Goal: Communication & Community: Answer question/provide support

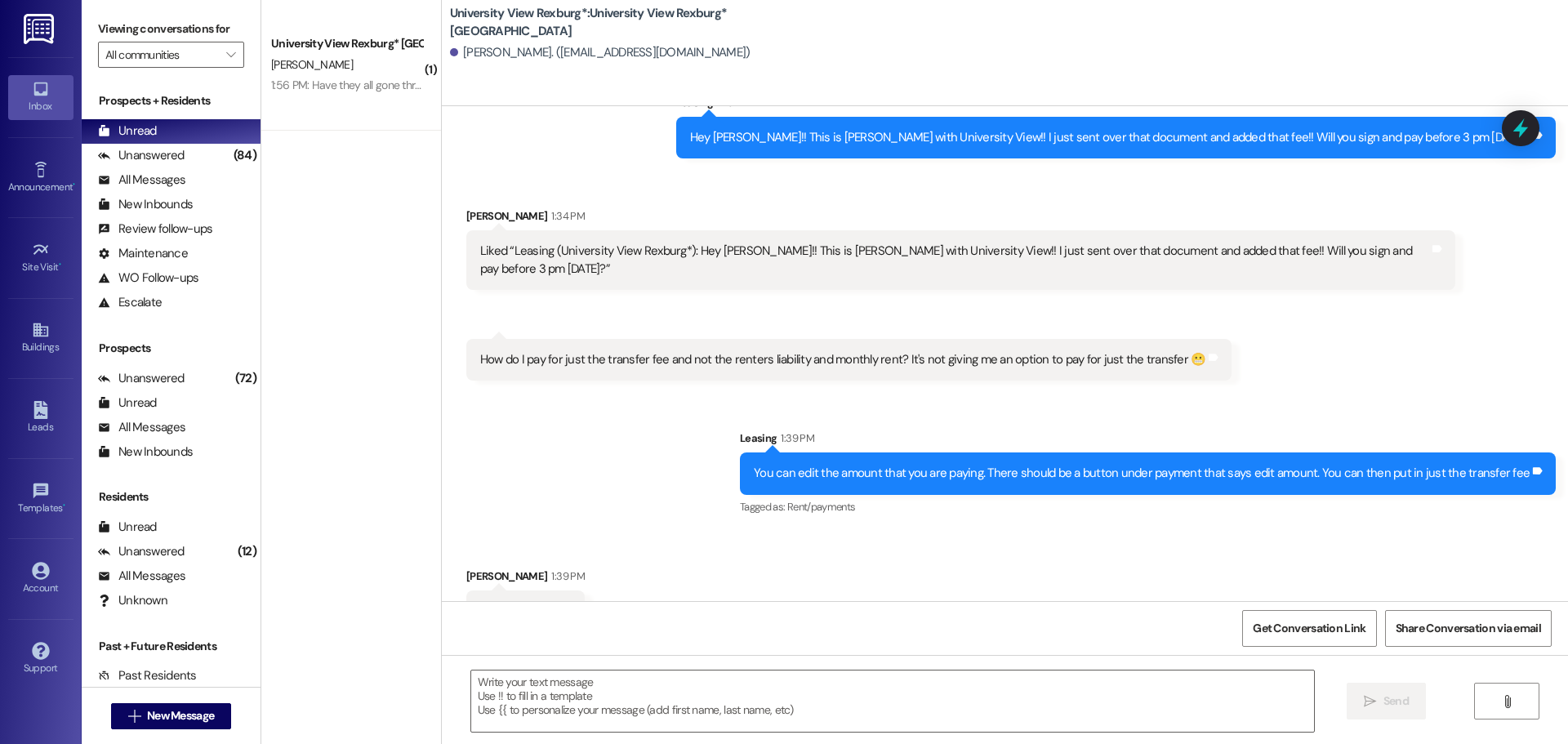
scroll to position [1931, 0]
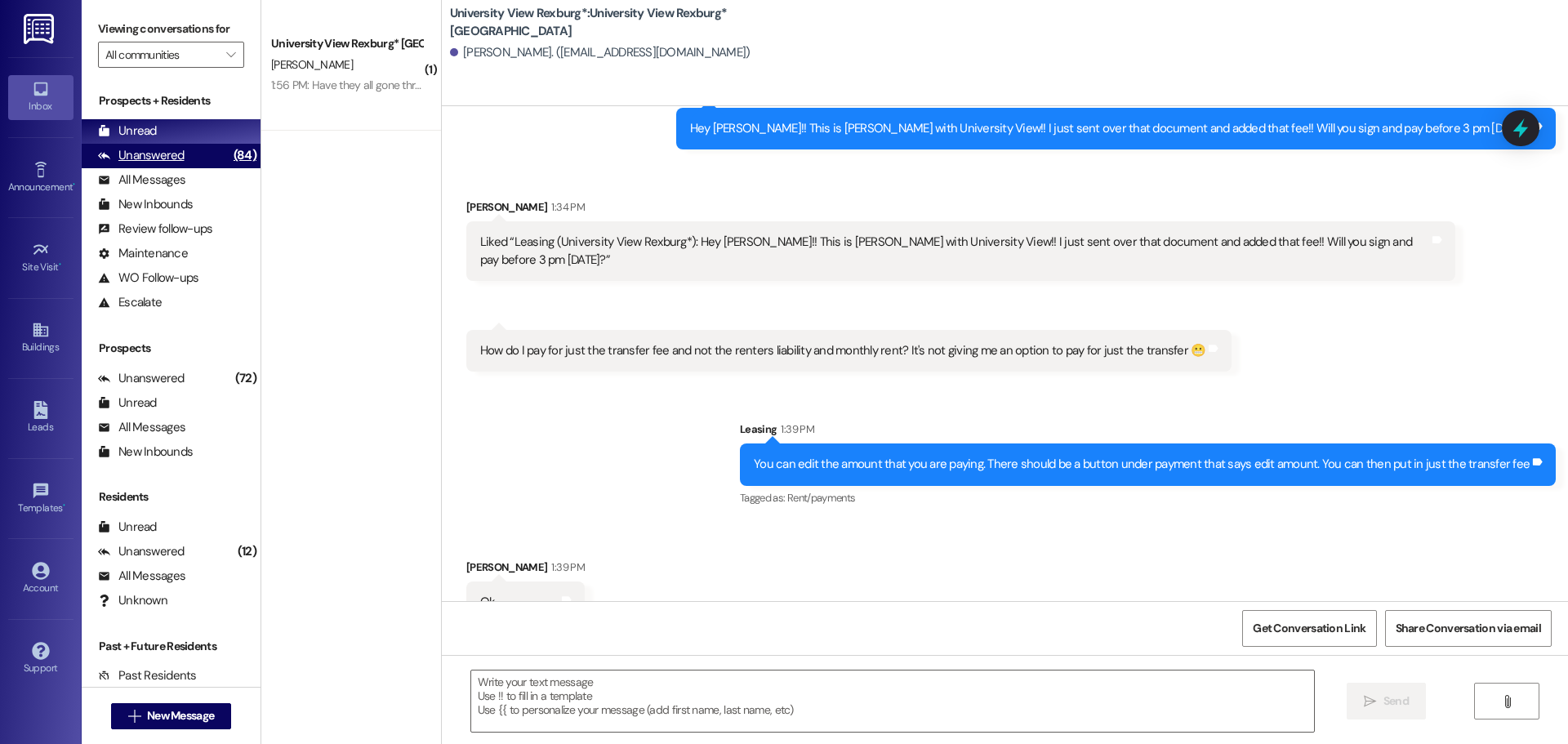
click at [172, 164] on div "Unanswered" at bounding box center [141, 156] width 87 height 17
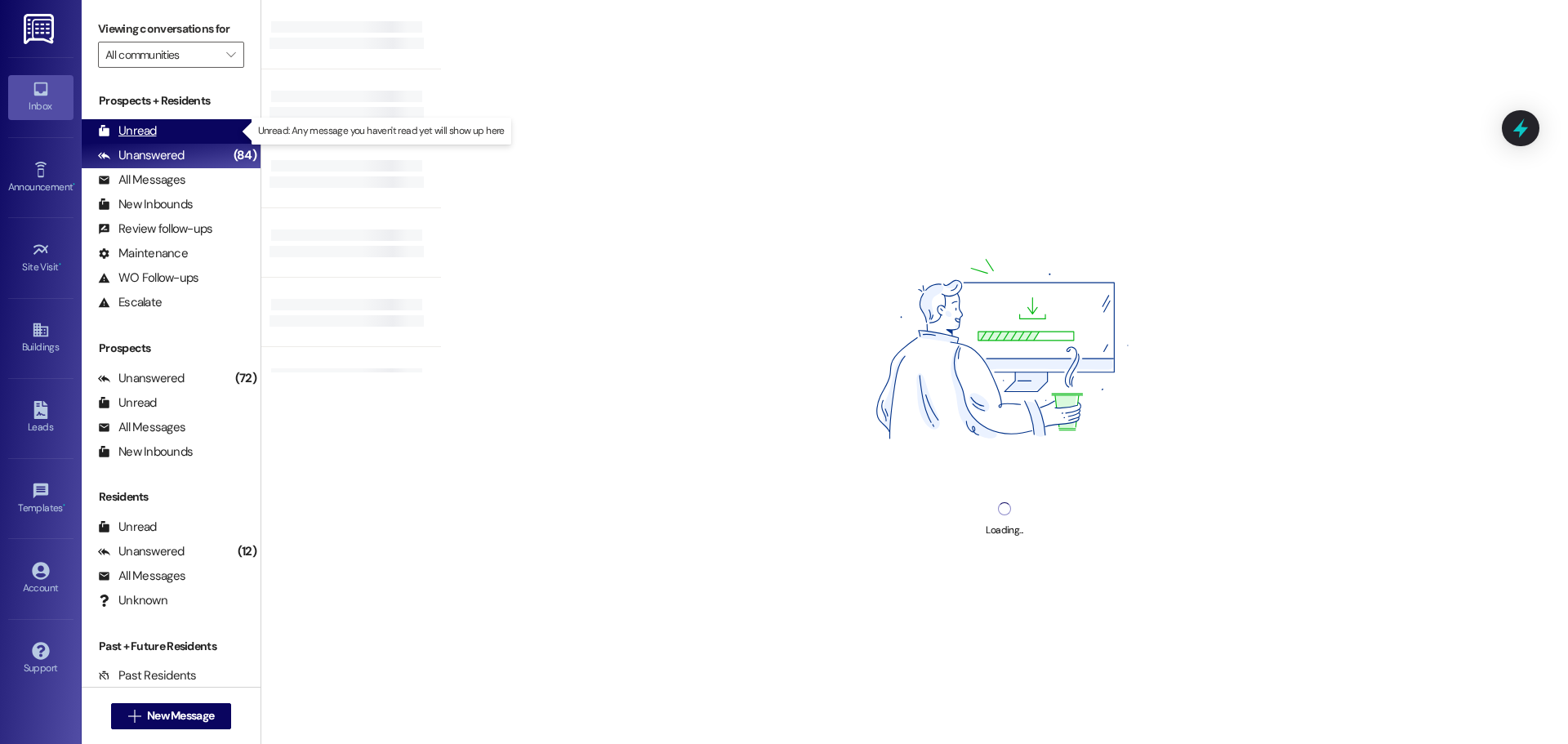
click at [184, 137] on div "Unread (0)" at bounding box center [171, 132] width 179 height 24
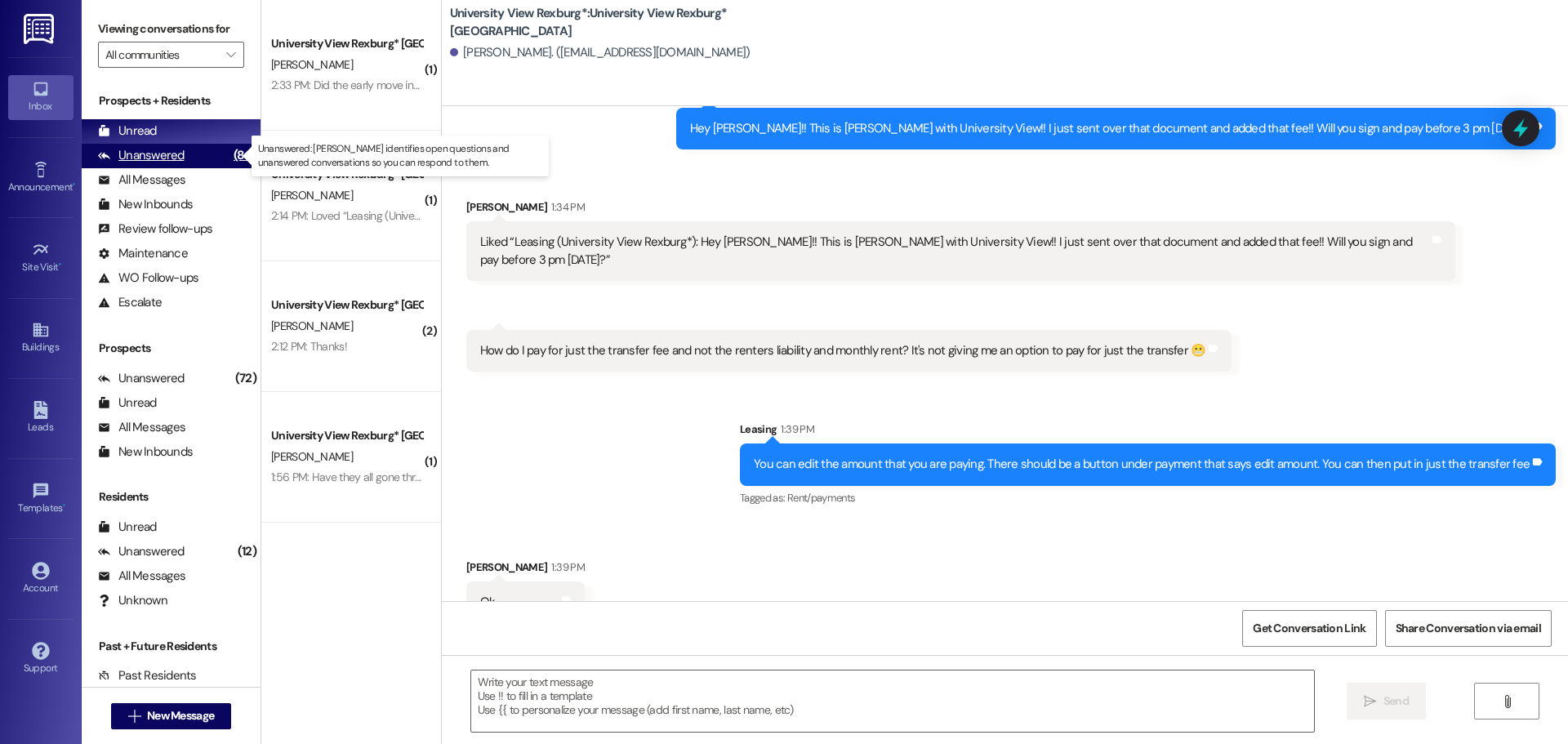
click at [180, 148] on div "Unanswered" at bounding box center [141, 156] width 87 height 17
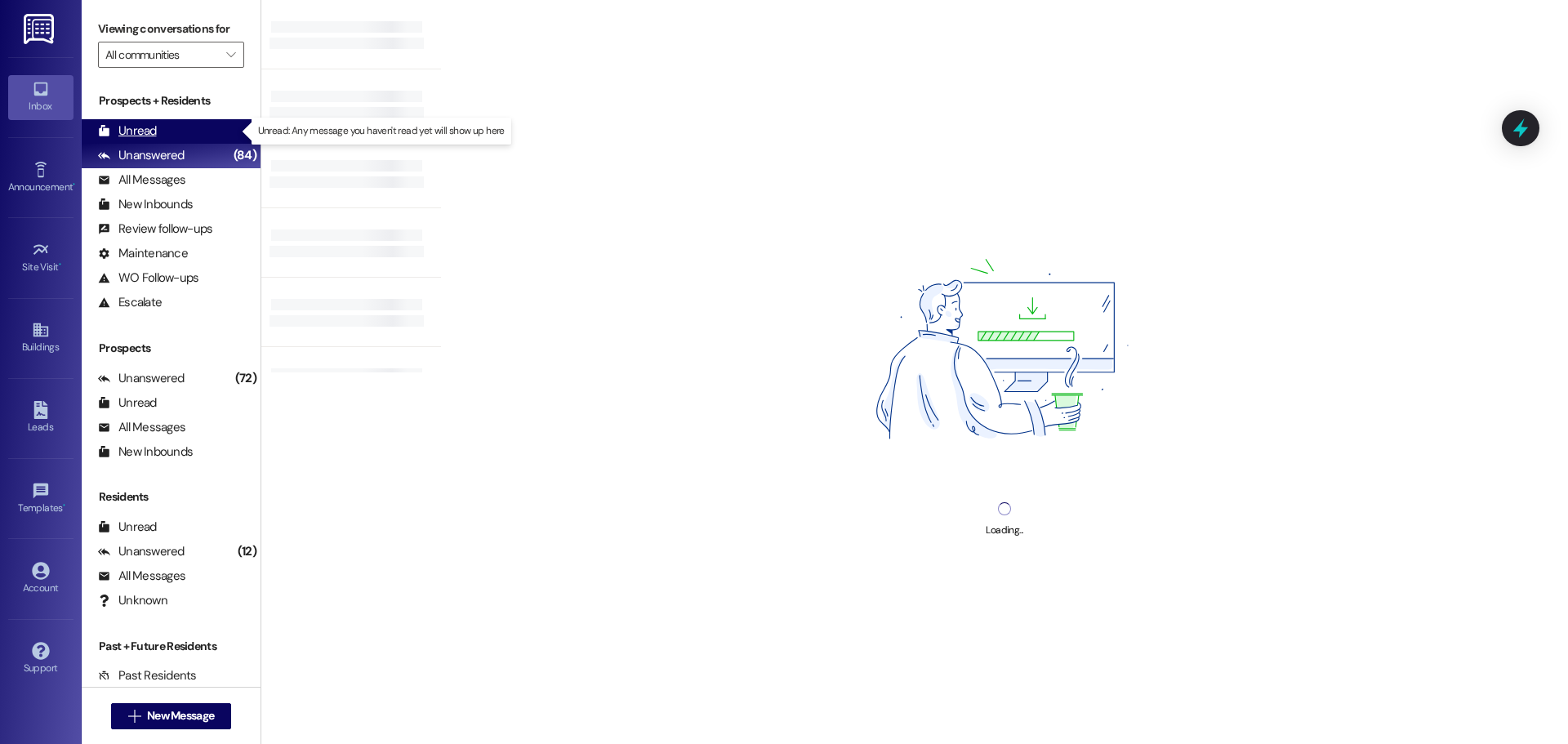
click at [162, 127] on div "Unread (0)" at bounding box center [171, 132] width 179 height 24
